Goal: Browse casually

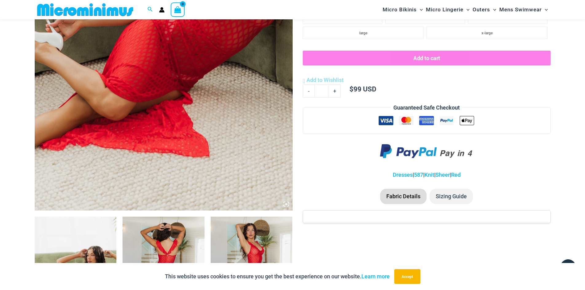
scroll to position [241, 0]
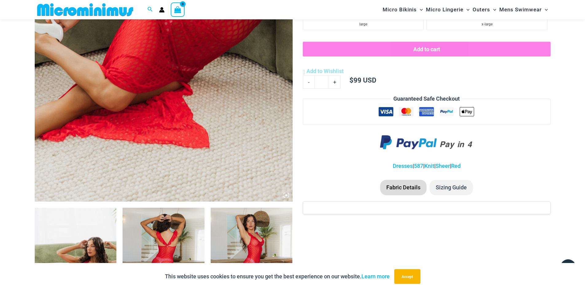
type input "**********"
click at [146, 106] on img at bounding box center [164, 8] width 258 height 387
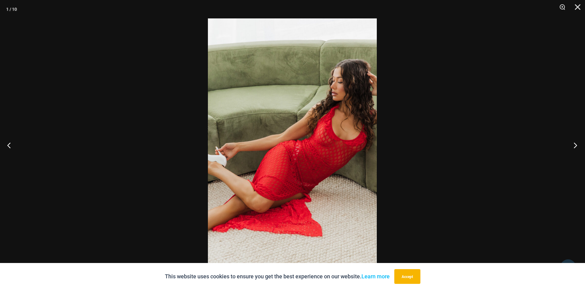
click at [573, 145] on button "Next" at bounding box center [573, 145] width 23 height 31
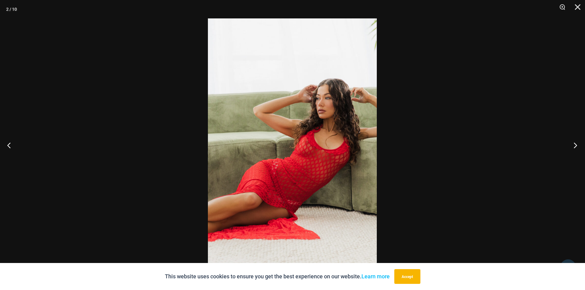
click at [573, 145] on button "Next" at bounding box center [573, 145] width 23 height 31
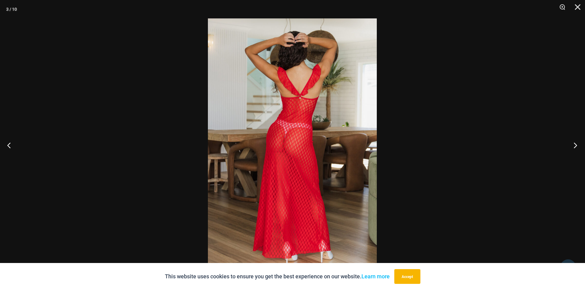
click at [573, 145] on button "Next" at bounding box center [573, 145] width 23 height 31
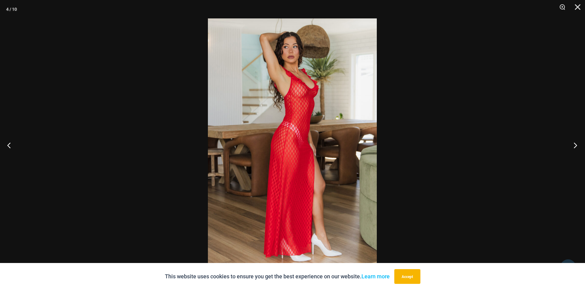
click at [573, 145] on button "Next" at bounding box center [573, 145] width 23 height 31
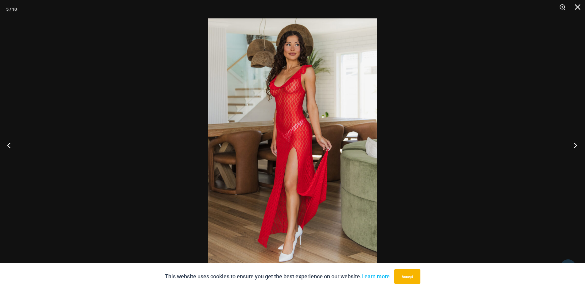
click at [573, 145] on button "Next" at bounding box center [573, 145] width 23 height 31
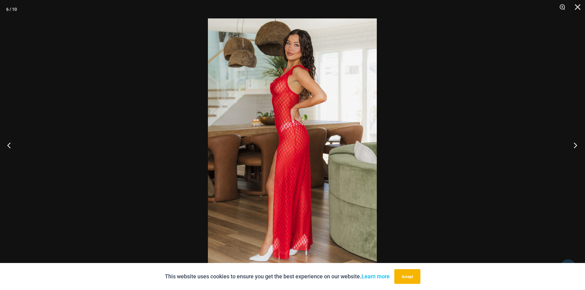
click at [573, 145] on button "Next" at bounding box center [573, 145] width 23 height 31
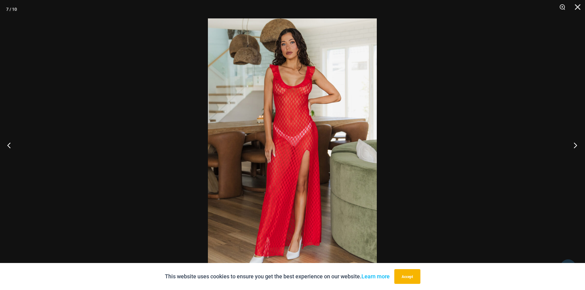
click at [573, 145] on button "Next" at bounding box center [573, 145] width 23 height 31
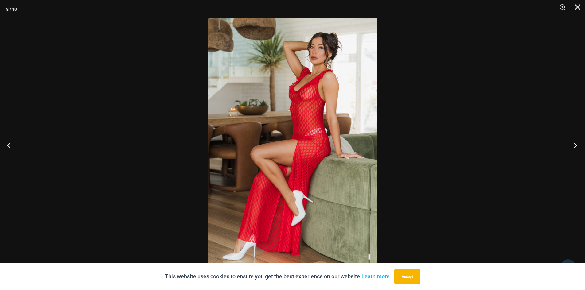
click at [573, 145] on button "Next" at bounding box center [573, 145] width 23 height 31
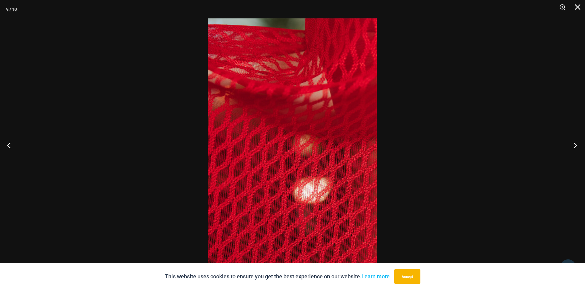
click at [573, 145] on button "Next" at bounding box center [573, 145] width 23 height 31
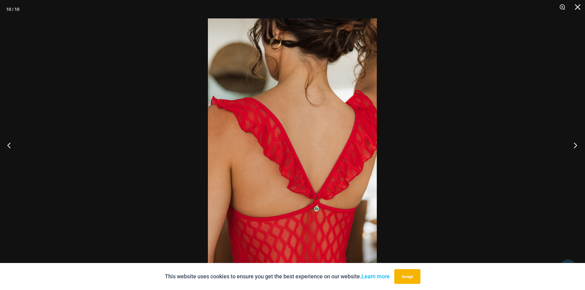
click at [573, 145] on button "Next" at bounding box center [573, 145] width 23 height 31
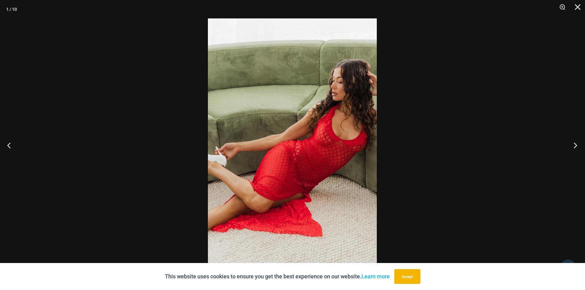
click at [573, 145] on button "Next" at bounding box center [573, 145] width 23 height 31
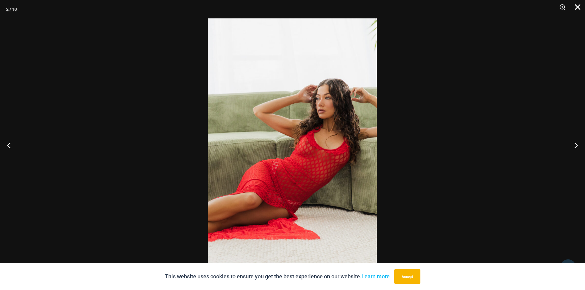
click at [579, 7] on button "Close" at bounding box center [575, 9] width 15 height 18
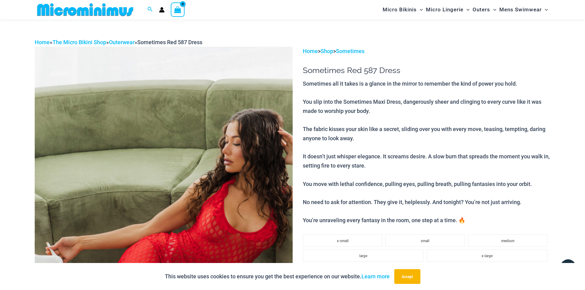
scroll to position [0, 0]
